Goal: Information Seeking & Learning: Learn about a topic

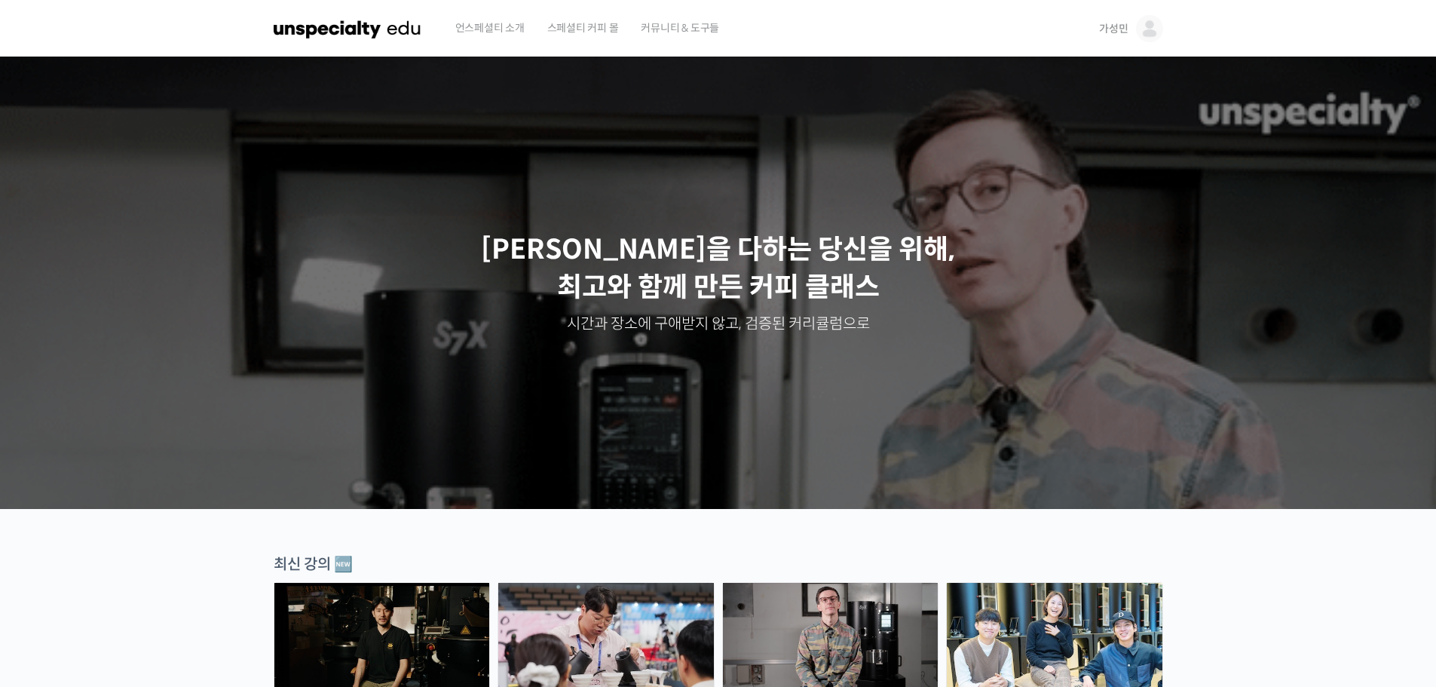
click at [1112, 32] on span "가성민" at bounding box center [1113, 29] width 29 height 14
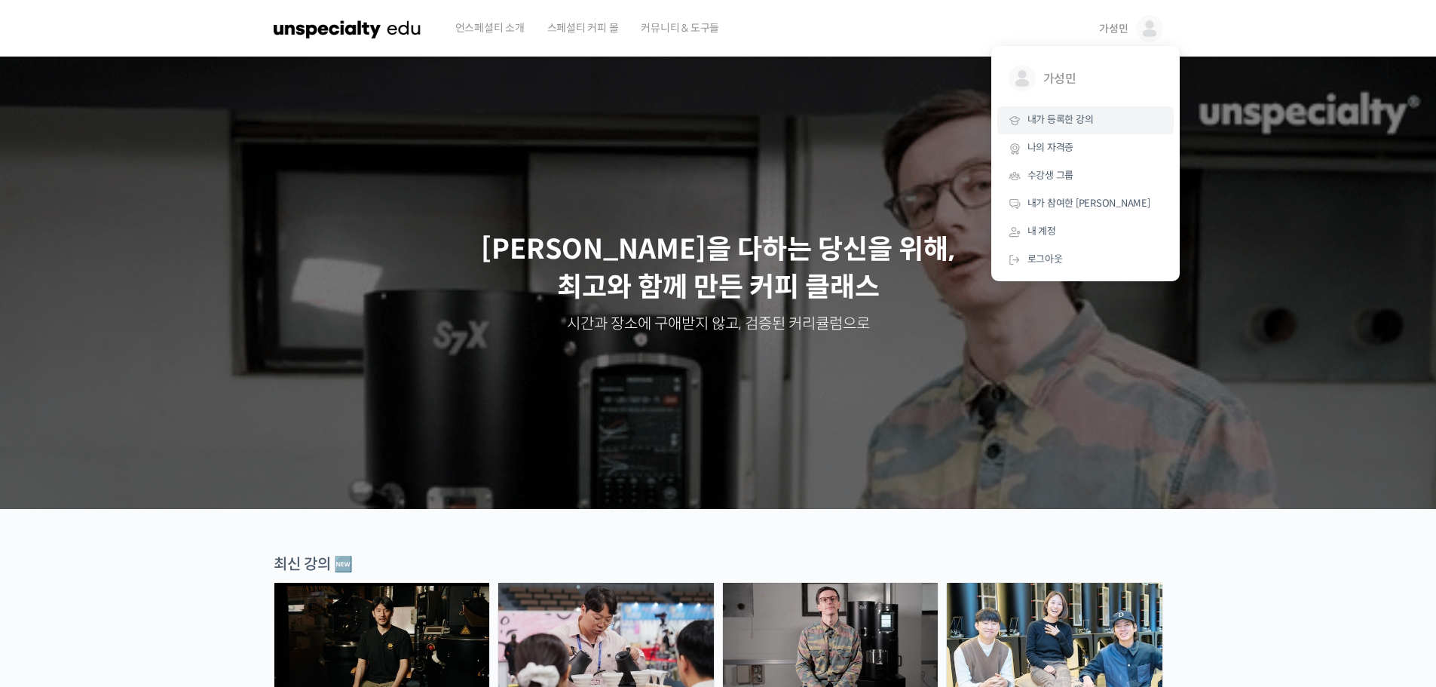
click at [1073, 129] on link "내가 등록한 강의" at bounding box center [1085, 120] width 176 height 28
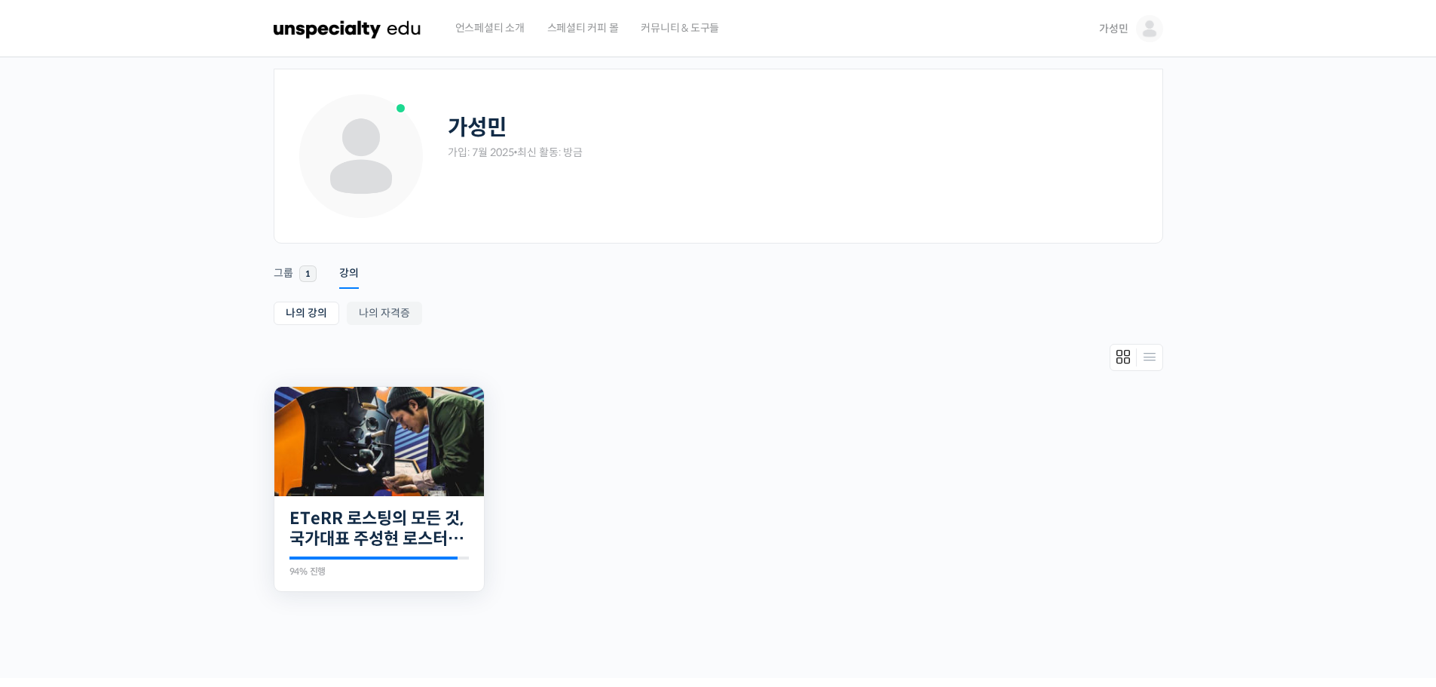
click at [424, 444] on img at bounding box center [379, 441] width 210 height 109
click at [430, 421] on img at bounding box center [379, 441] width 210 height 109
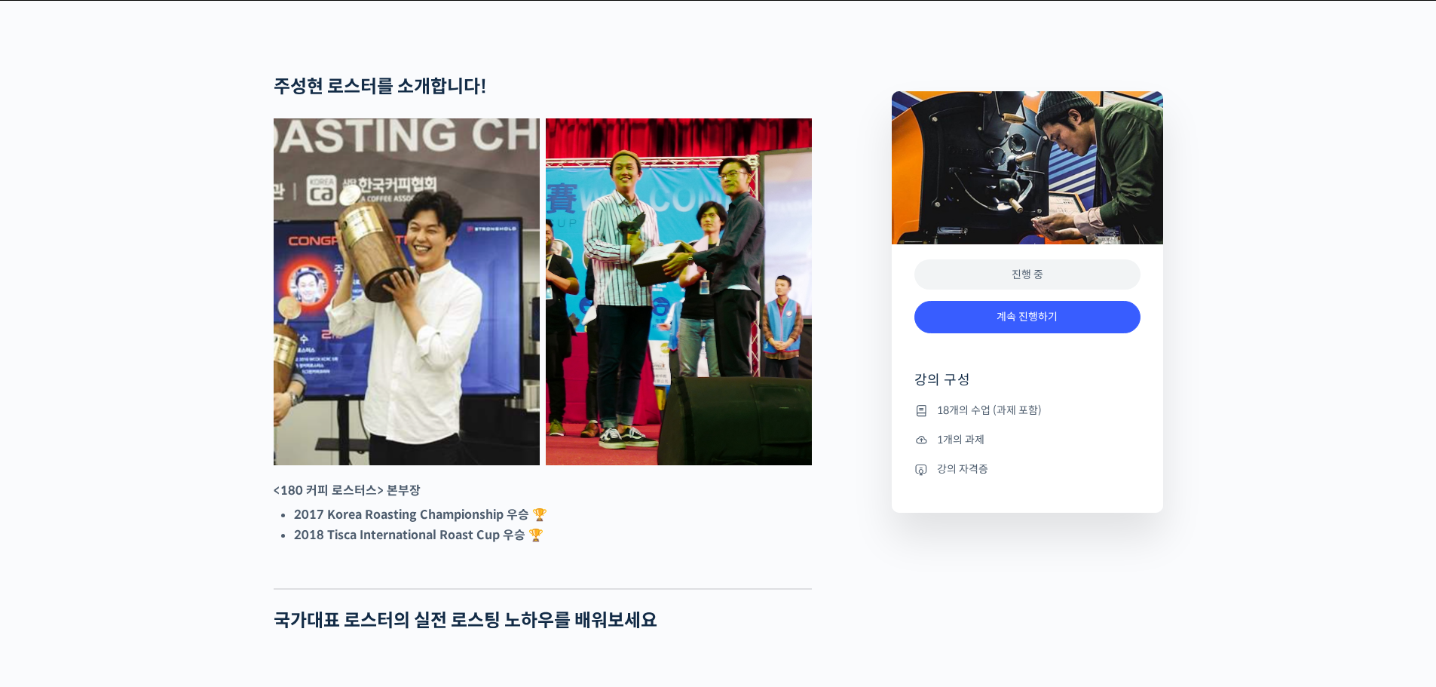
scroll to position [904, 0]
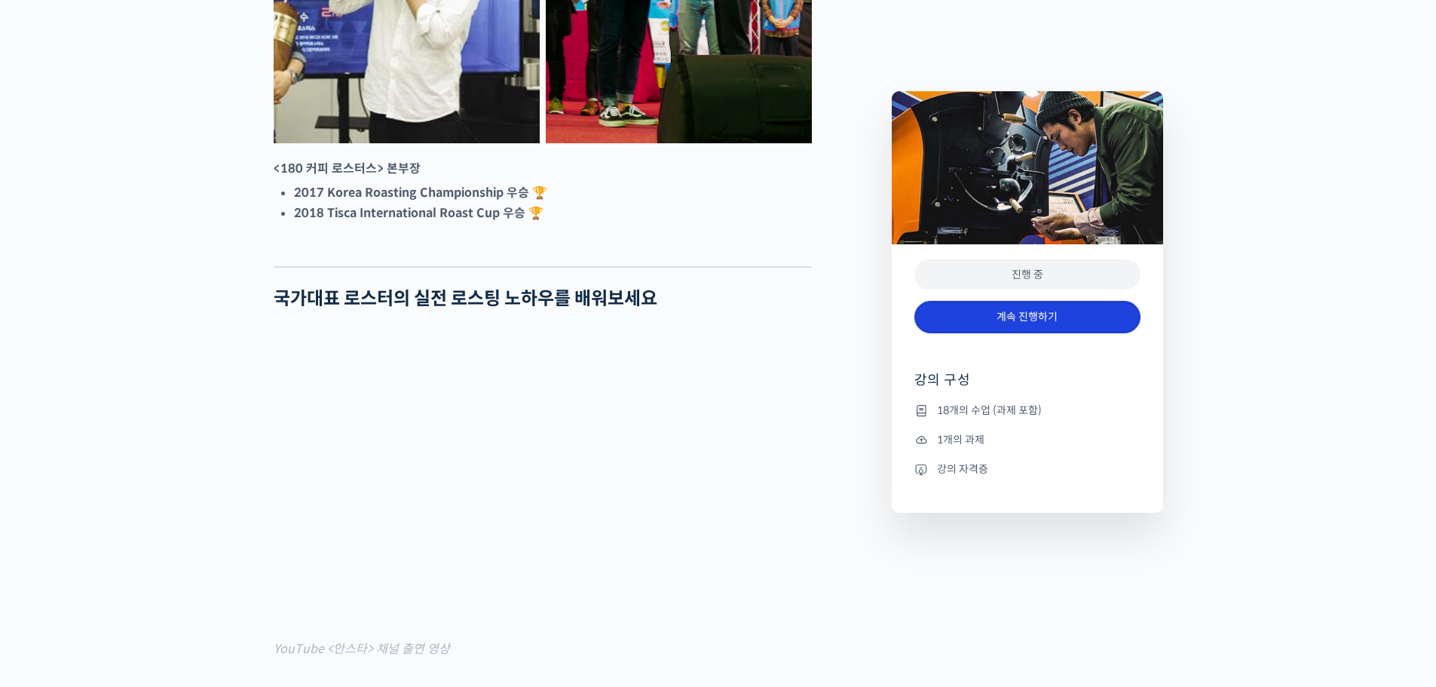
click at [971, 314] on link "계속 진행하기" at bounding box center [1027, 317] width 226 height 32
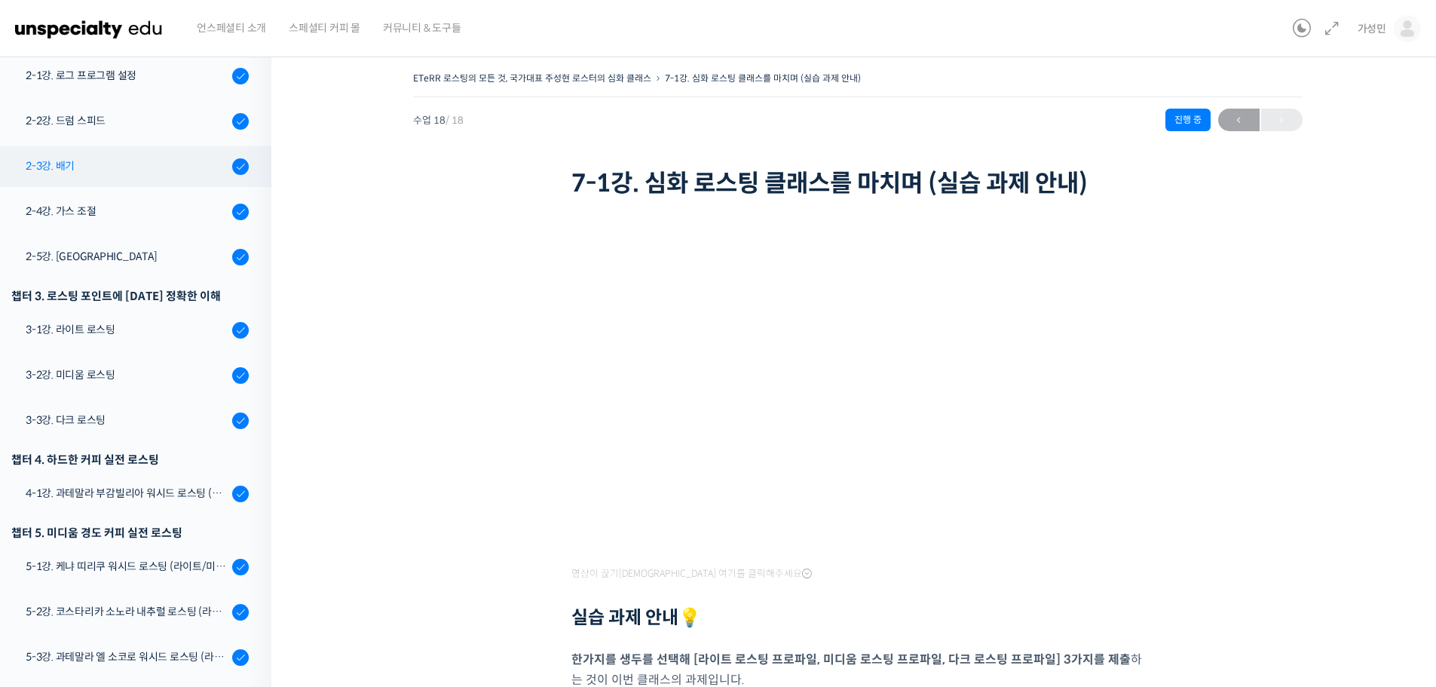
scroll to position [289, 0]
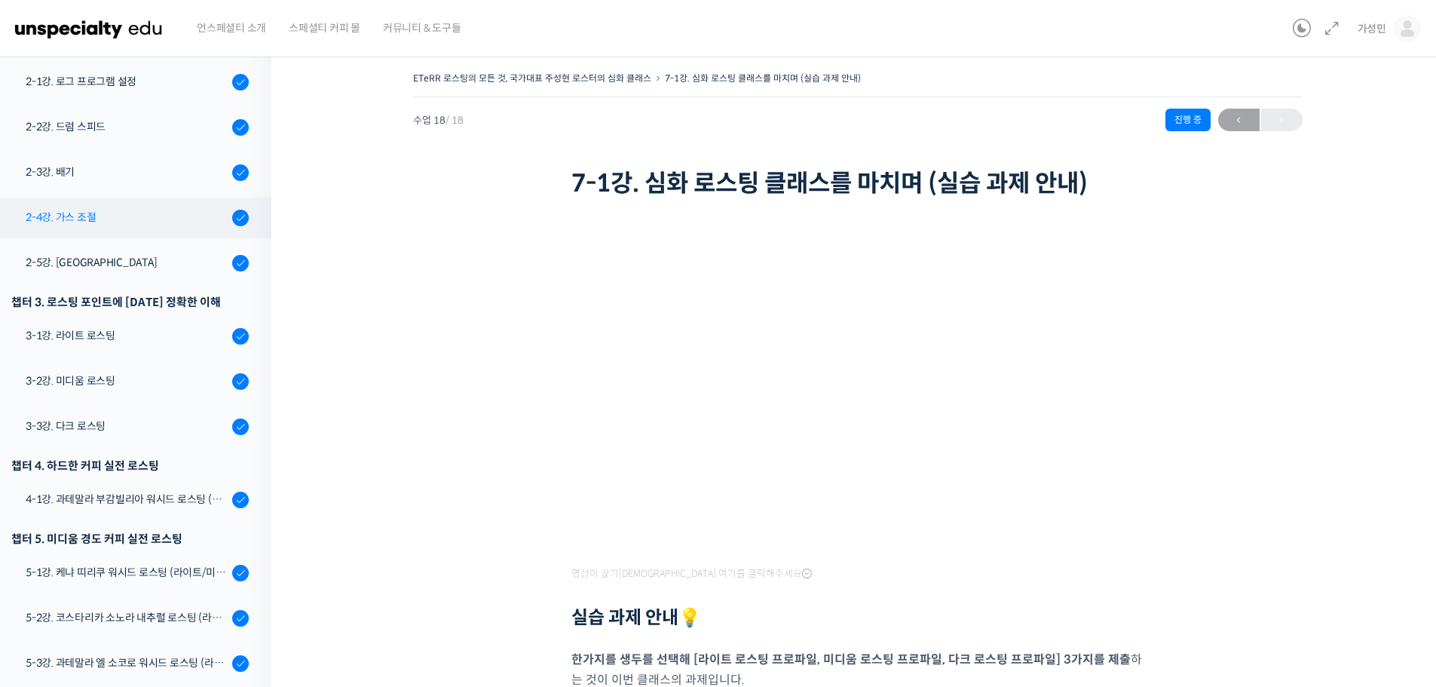
click at [72, 215] on div "2-4강. 가스 조절" at bounding box center [127, 217] width 202 height 17
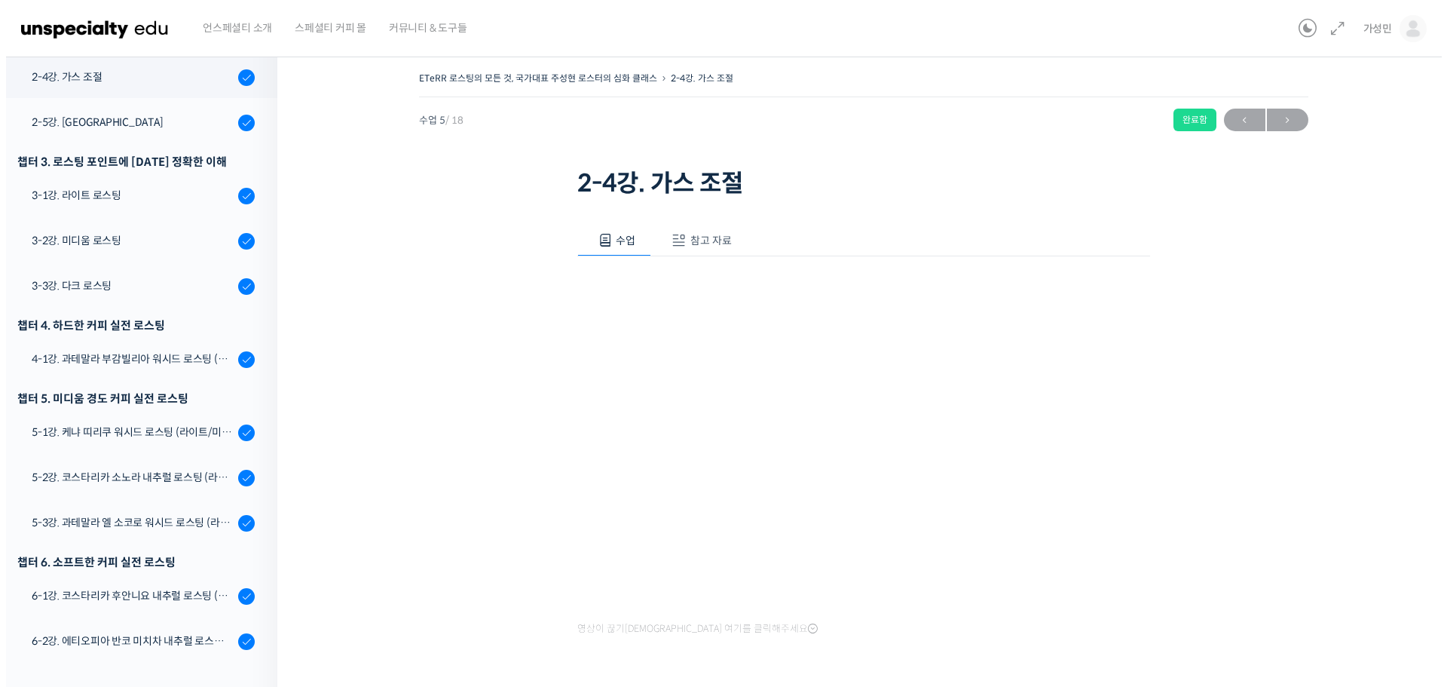
scroll to position [429, 0]
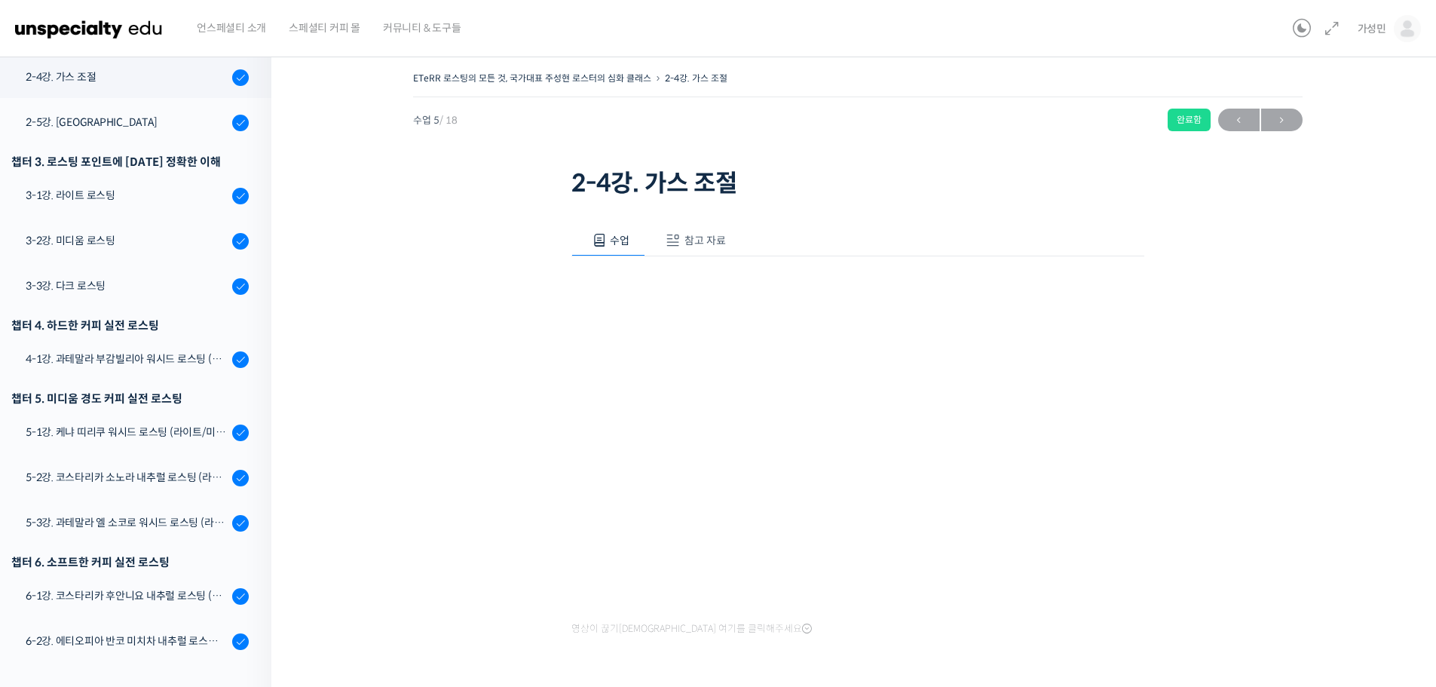
click at [705, 237] on span "참고 자료" at bounding box center [704, 241] width 41 height 14
click at [691, 289] on link "PPT 수업 자료 (클릭하시면 새 창에서 열립니다)" at bounding box center [697, 291] width 240 height 16
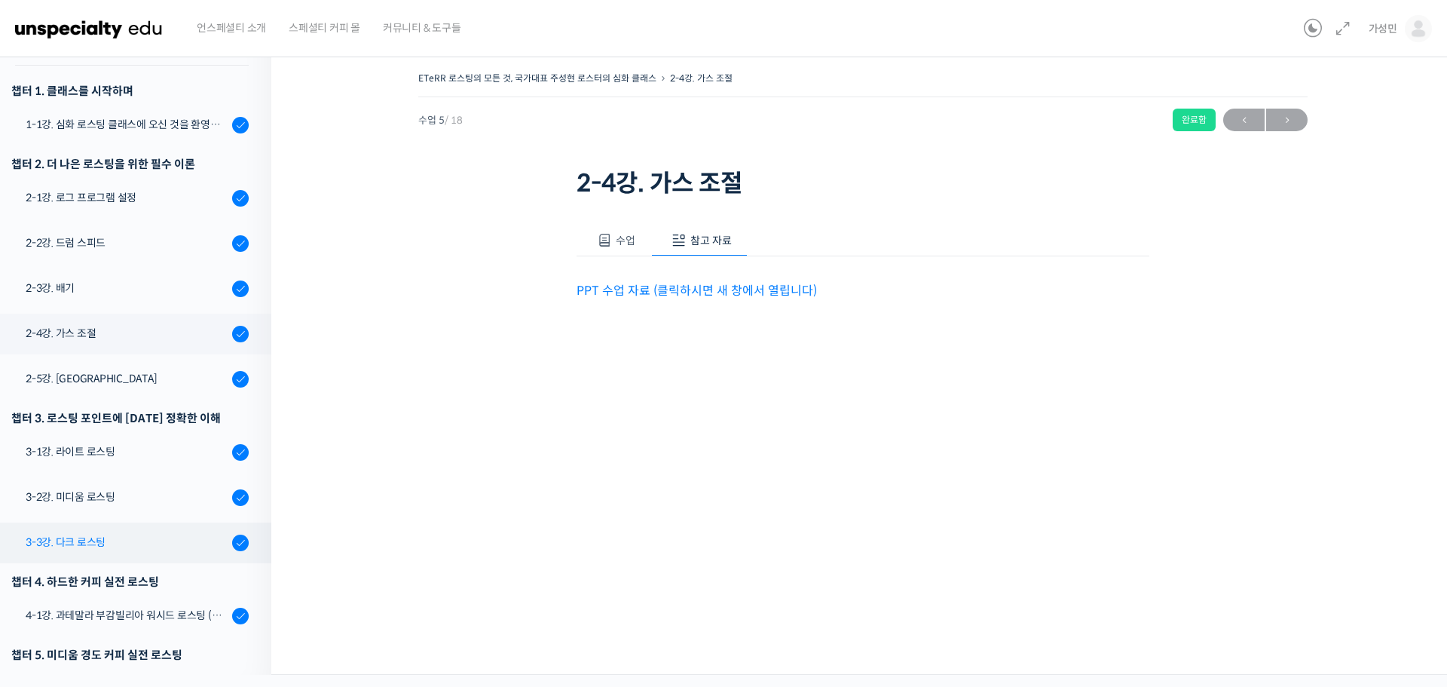
scroll to position [127, 0]
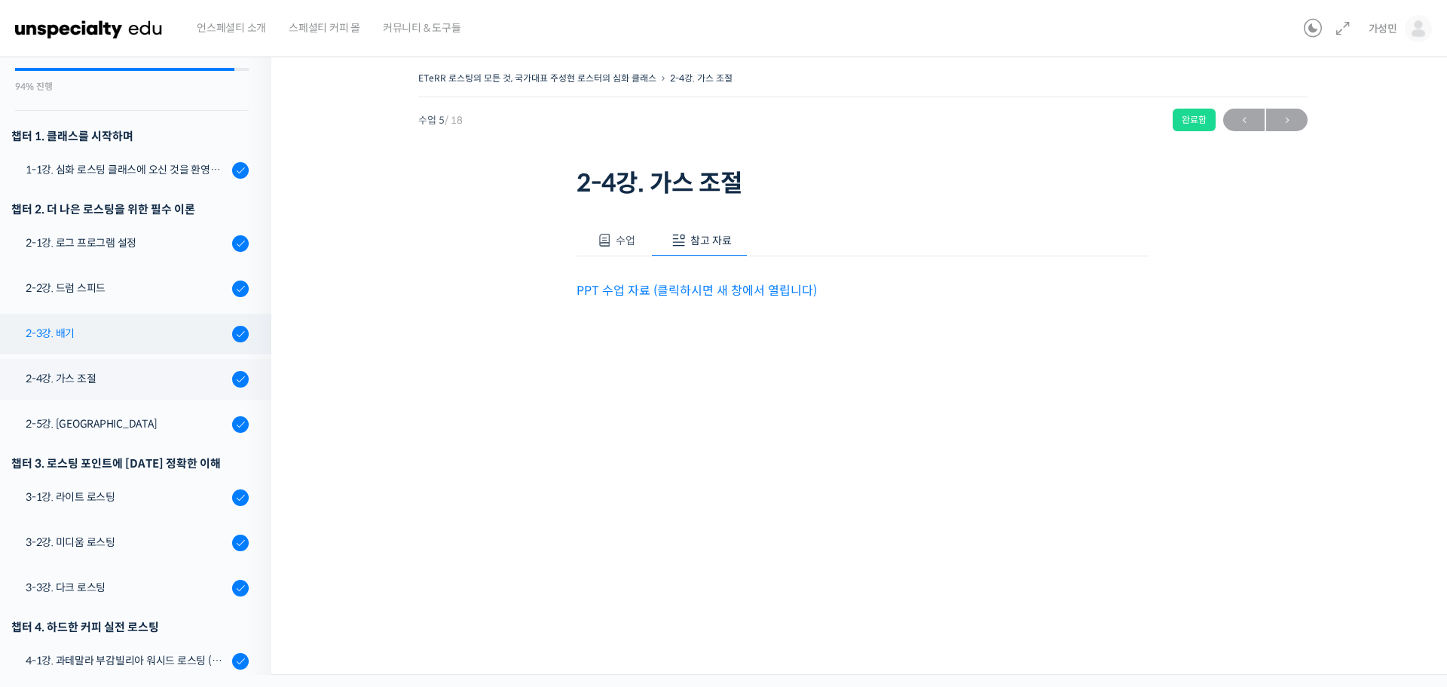
click at [108, 326] on div "2-3강. 배기" at bounding box center [127, 333] width 202 height 17
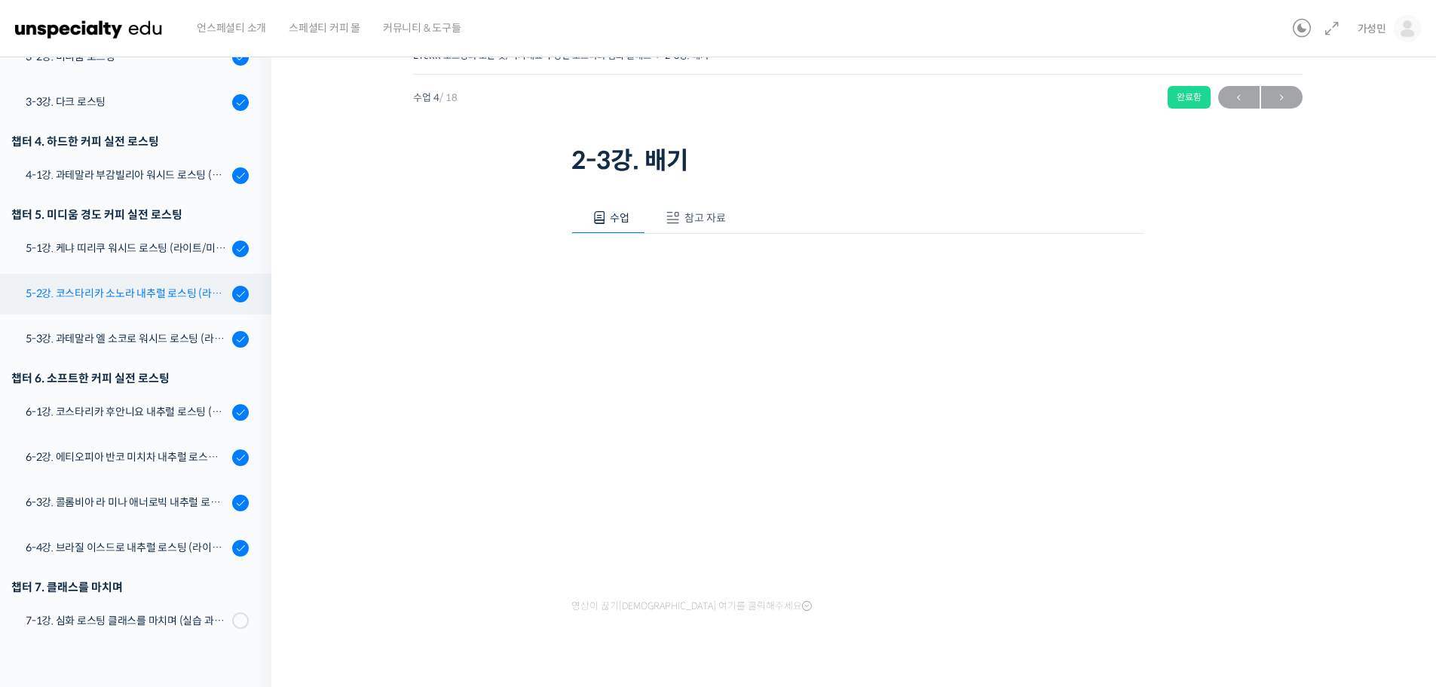
scroll to position [53, 0]
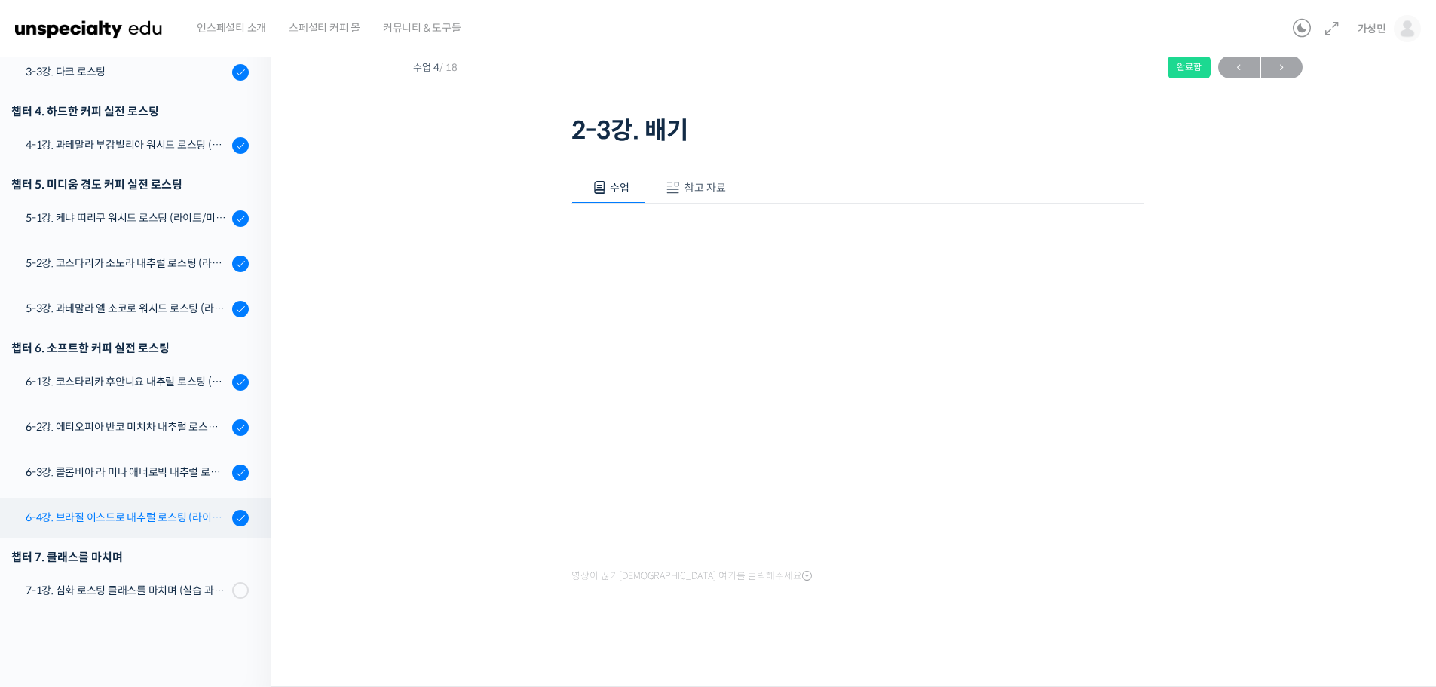
click at [179, 513] on div "6-4강. 브라질 이스드로 내추럴 로스팅 (라이트/미디움/다크)" at bounding box center [127, 517] width 202 height 17
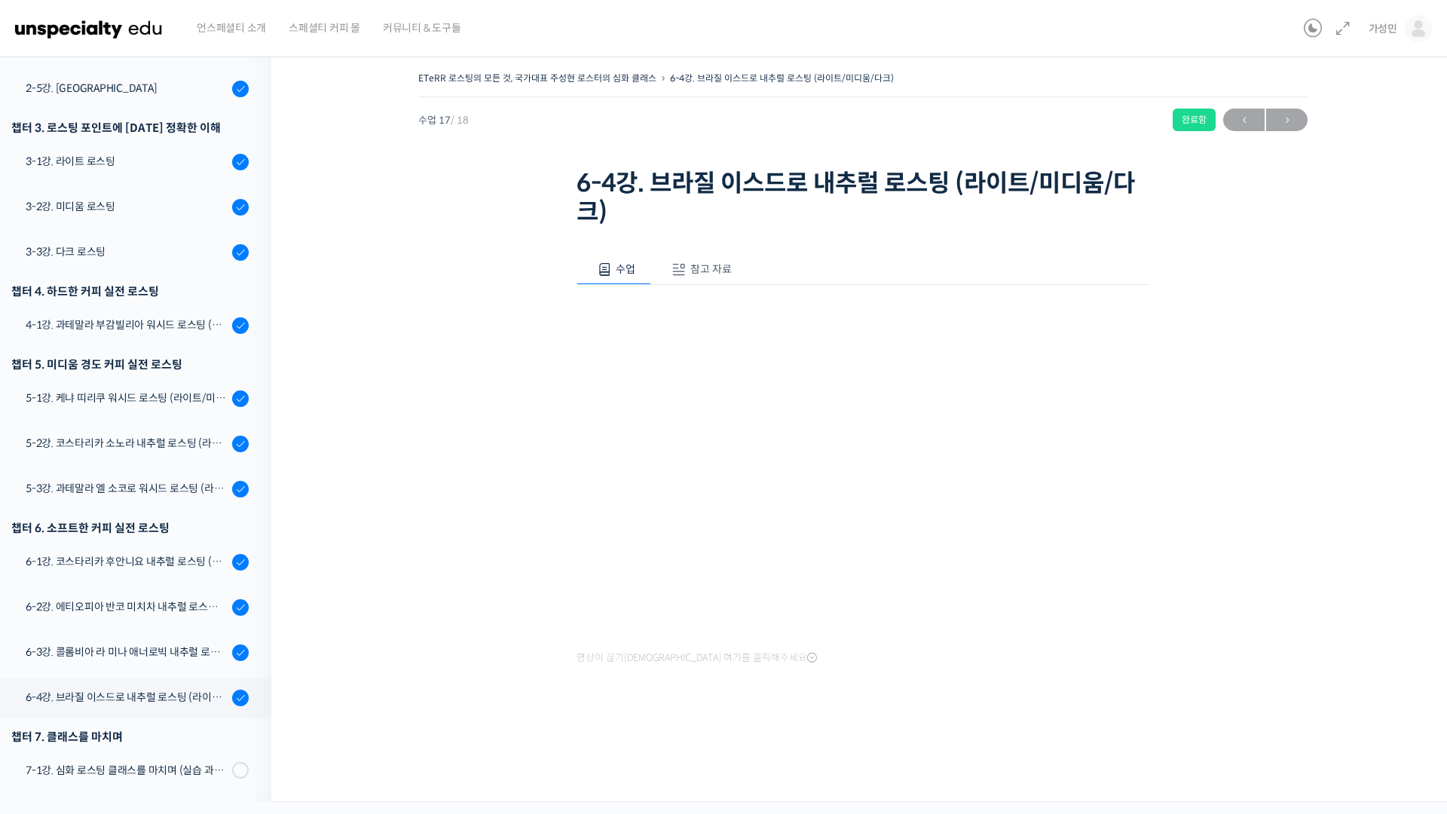
scroll to position [463, 0]
